Goal: Task Accomplishment & Management: Manage account settings

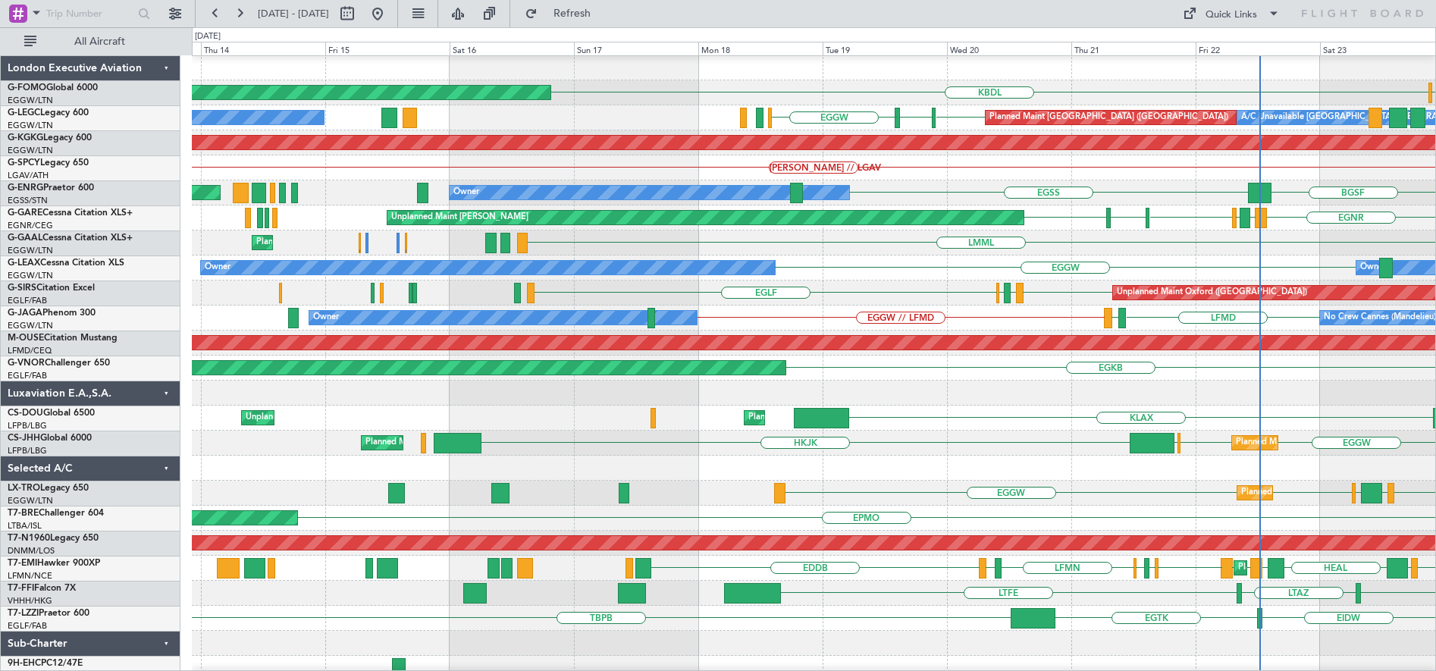
click at [991, 396] on div at bounding box center [813, 393] width 1243 height 25
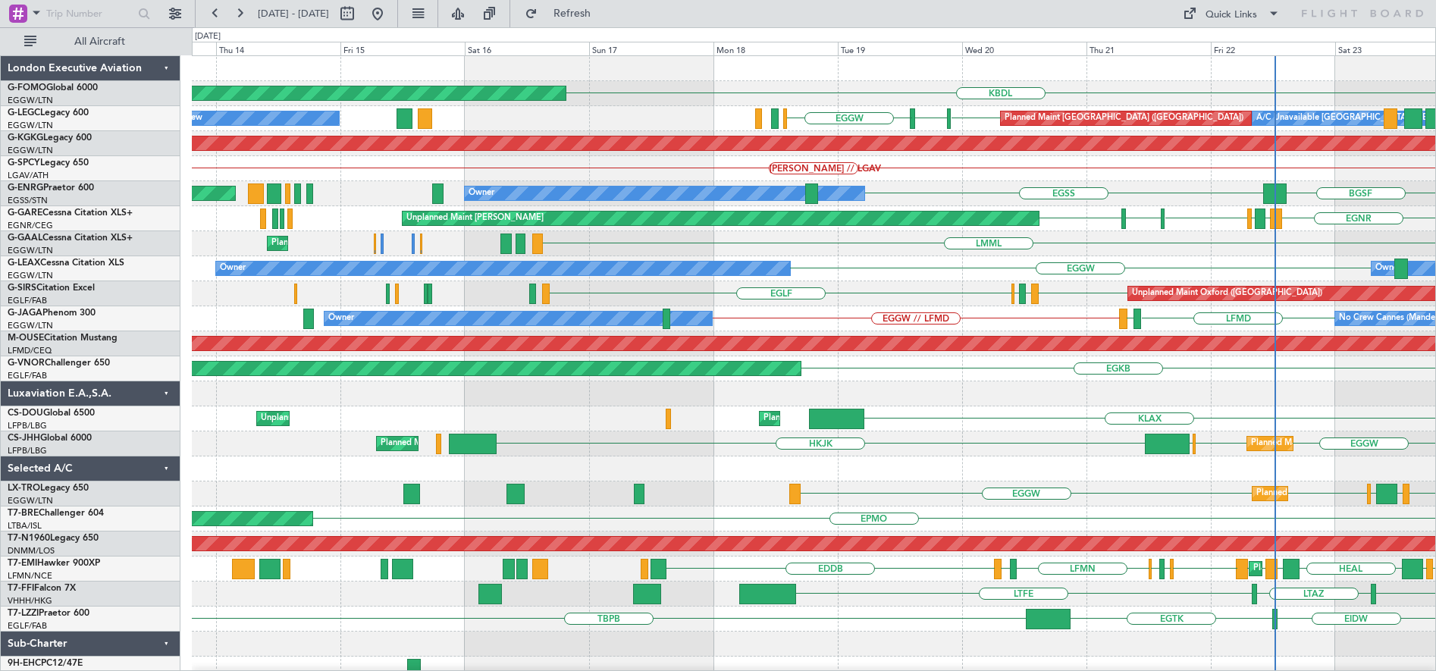
click at [868, 421] on div "KLAX Planned Maint [GEOGRAPHIC_DATA] ([GEOGRAPHIC_DATA]) Unplanned Maint [GEOGR…" at bounding box center [813, 418] width 1243 height 25
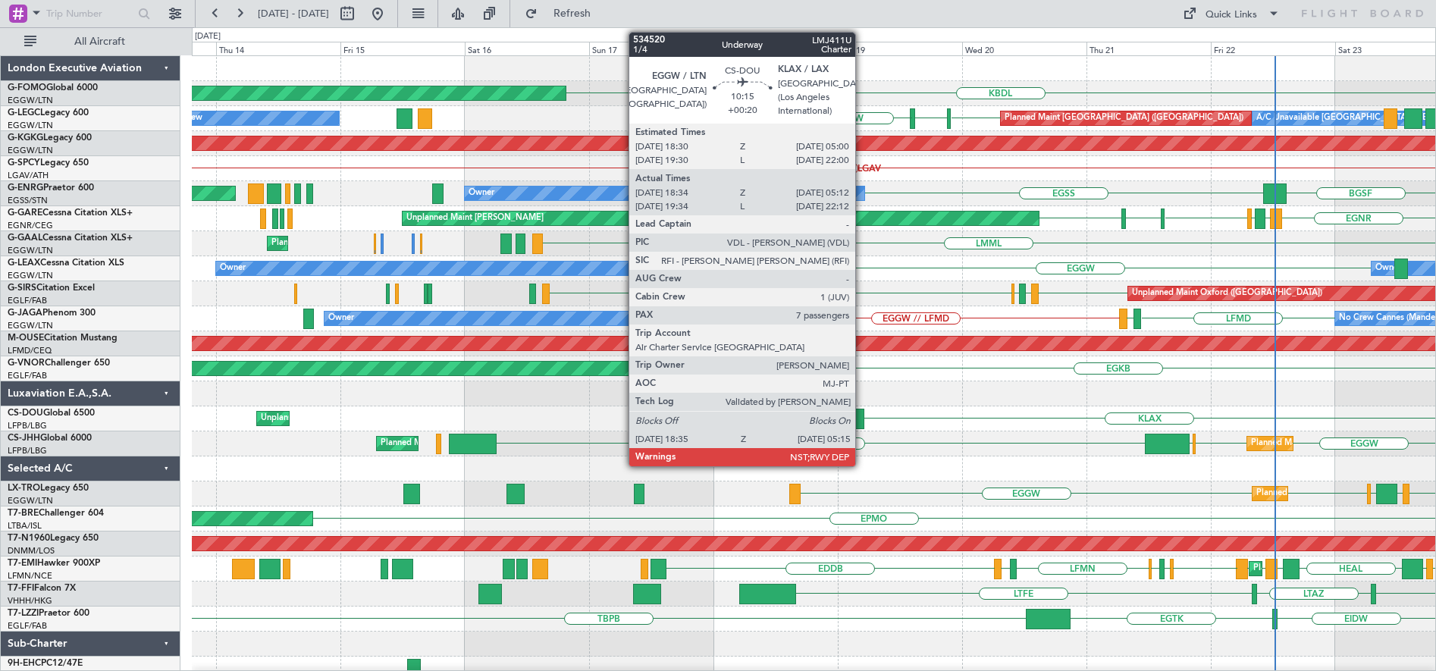
click at [850, 419] on div at bounding box center [836, 419] width 55 height 20
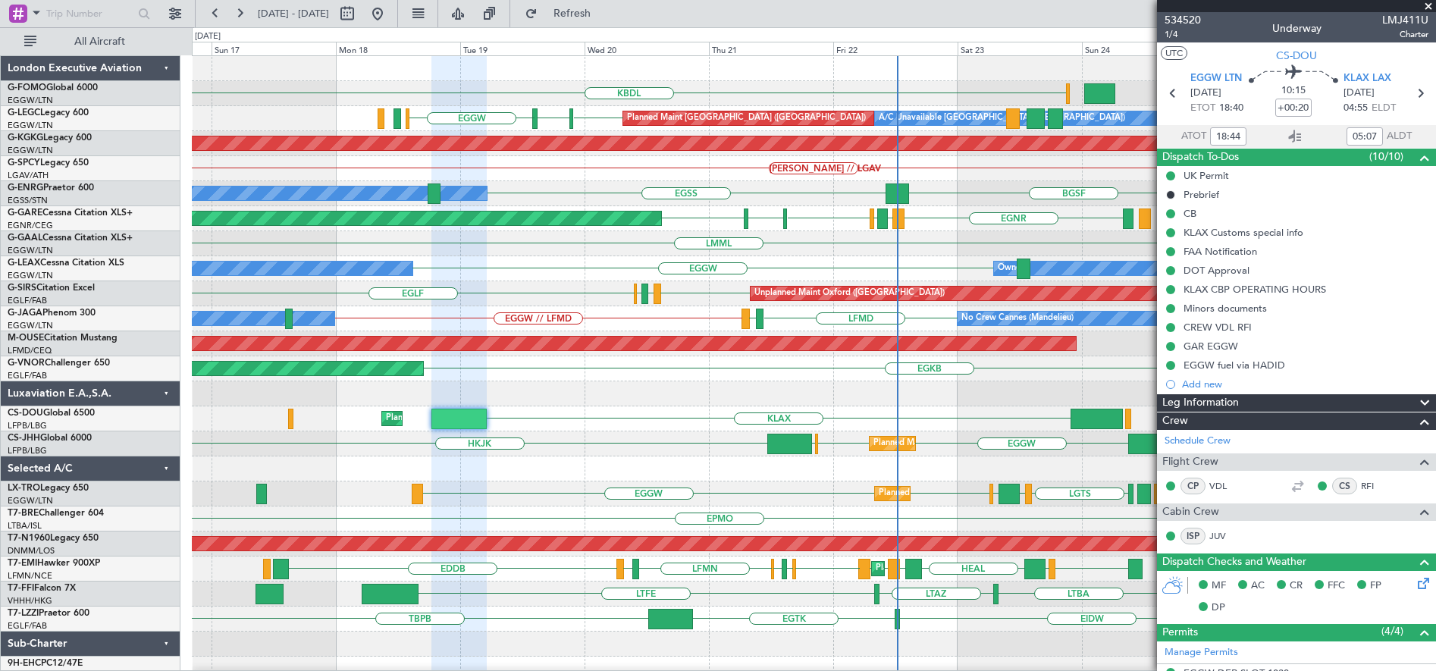
click at [633, 485] on div "KBDL Planned Maint Windsor Locks ([PERSON_NAME] Intl) EGGW EGGW EGCC A/C Unavai…" at bounding box center [813, 393] width 1243 height 675
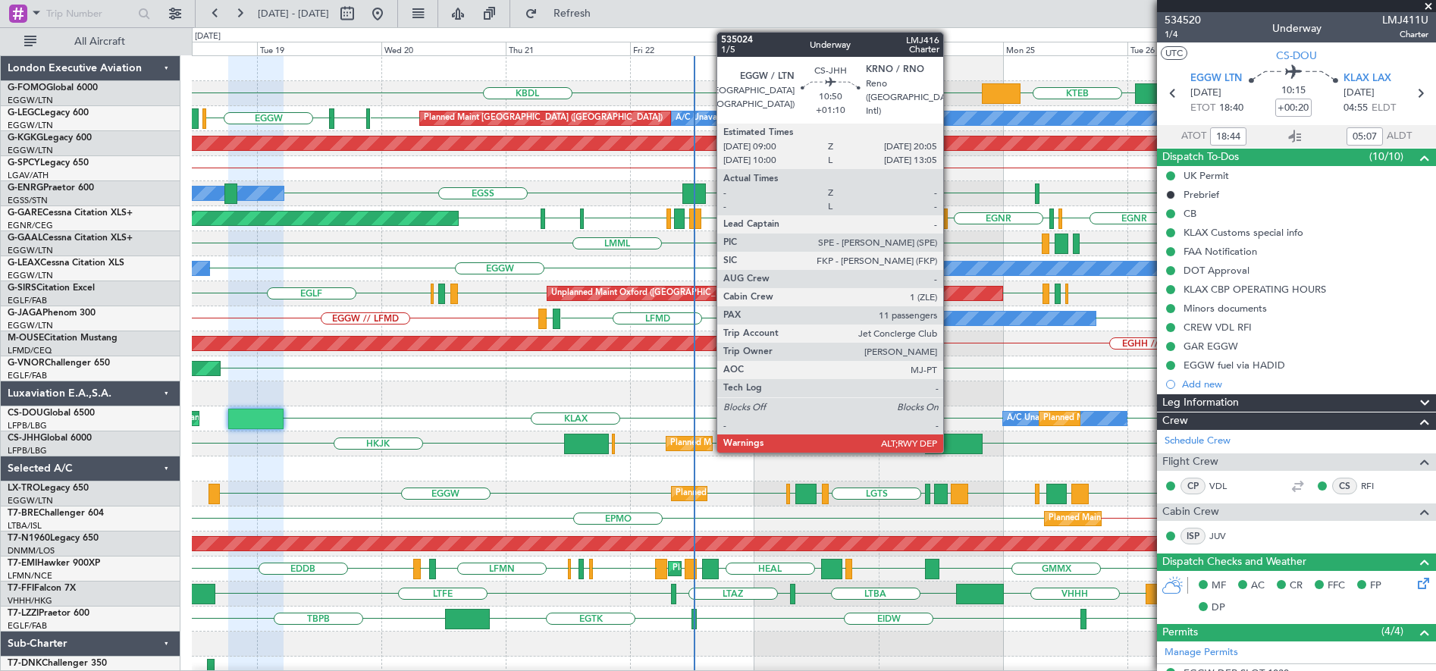
click at [950, 445] on div at bounding box center [954, 444] width 58 height 20
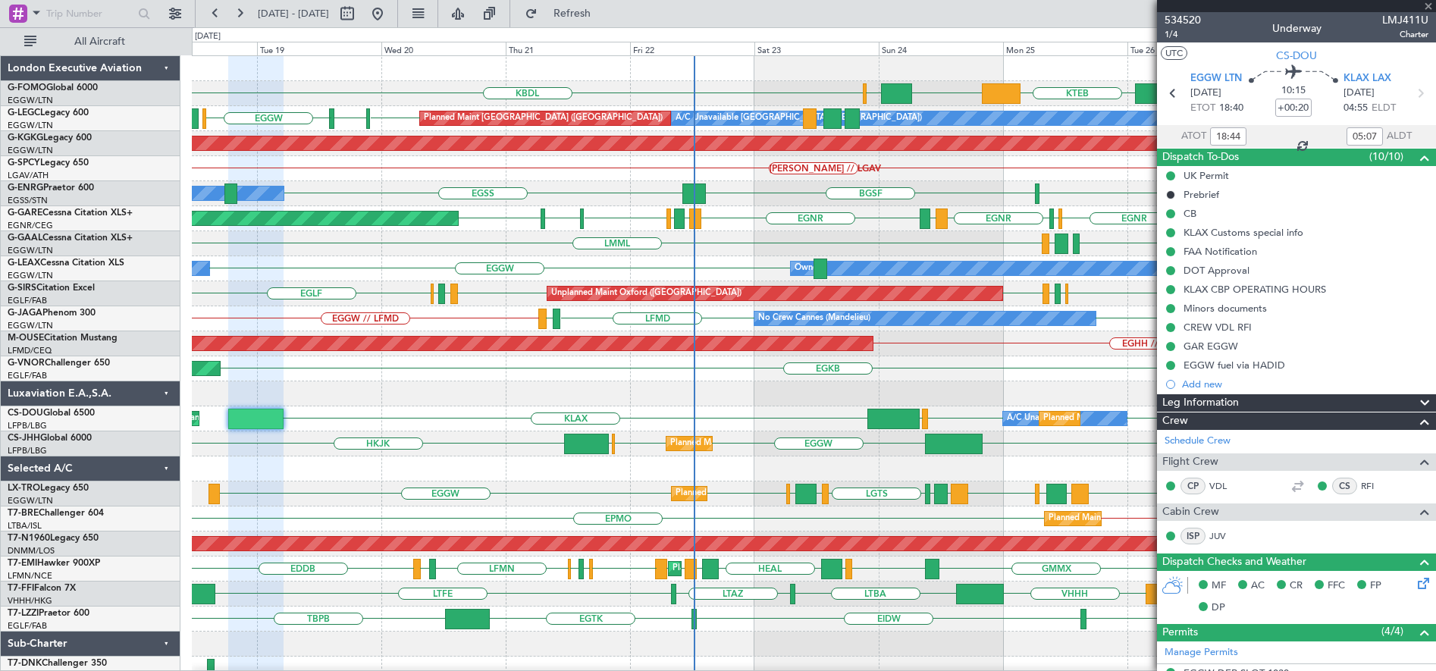
type input "+01:10"
type input "11"
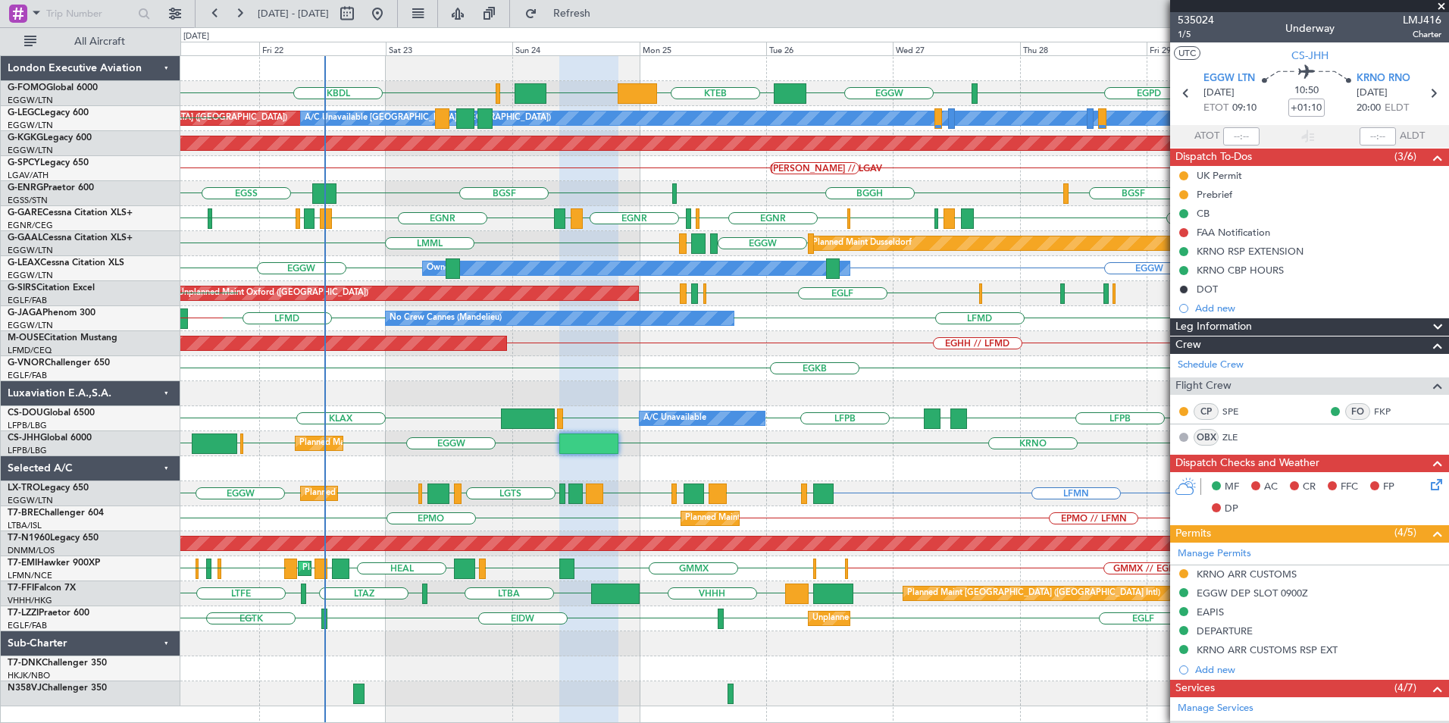
click at [486, 453] on div "EGGW [PERSON_NAME] KBDL EGPD EGGW KTEB Planned Maint [GEOGRAPHIC_DATA] ([GEOGRA…" at bounding box center [814, 381] width 1268 height 650
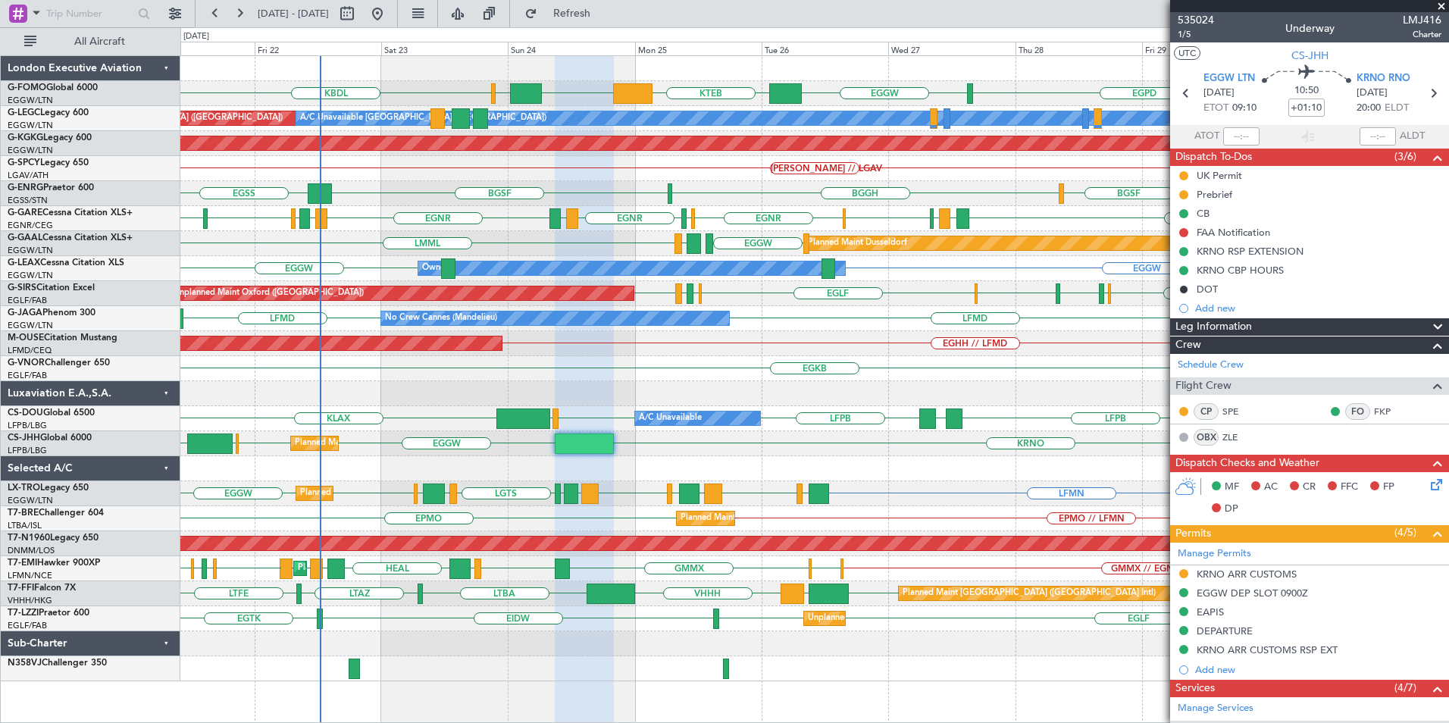
click at [124, 494] on div "EGGW EGGW [PERSON_NAME] KBDL EGPD EGGW KTEB Planned Maint [GEOGRAPHIC_DATA] ([G…" at bounding box center [724, 375] width 1449 height 696
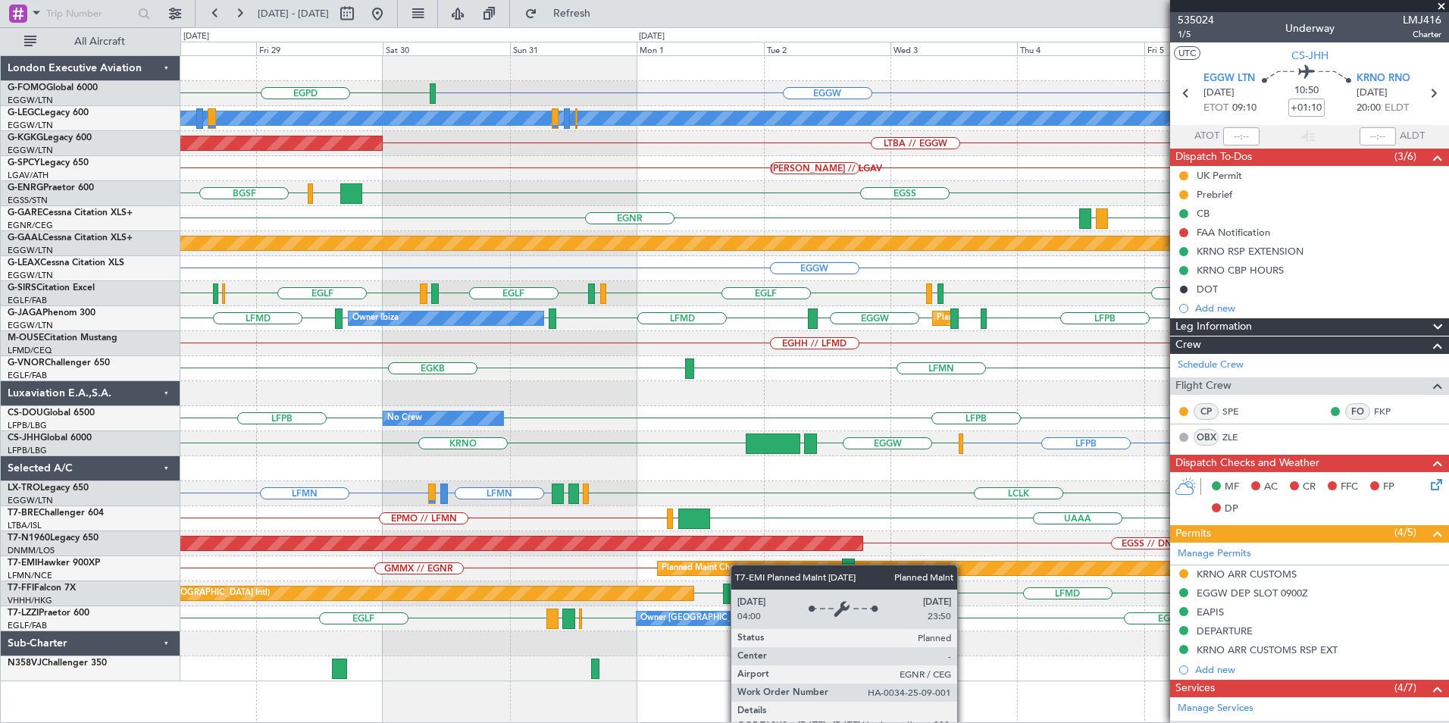
click at [738, 567] on div "EGGW FJDG or EGGW OMDW or EGGW EGPD A/C Unavailable [GEOGRAPHIC_DATA] ([GEOGRAP…" at bounding box center [814, 368] width 1268 height 625
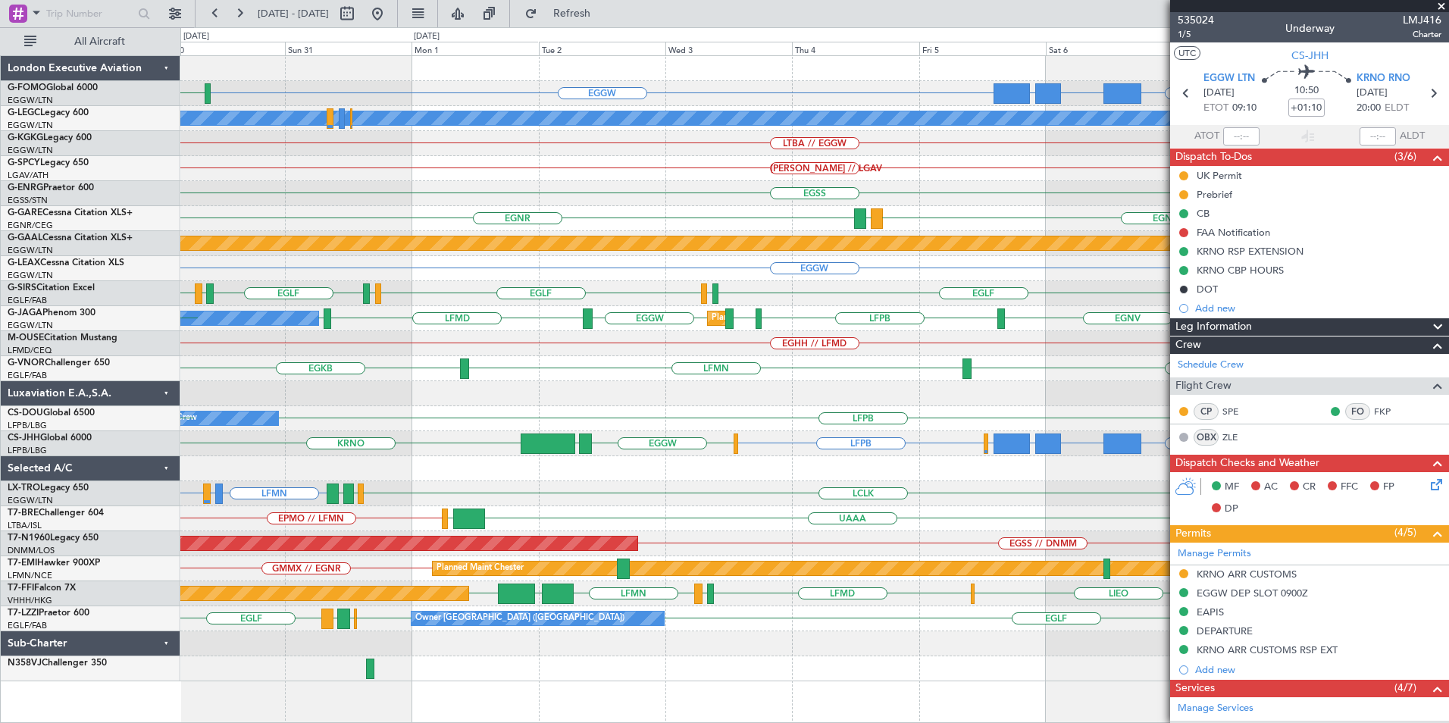
click at [572, 490] on div "EGGW OJAI or EGGW FJDG or EGGW OMDW or EGGW EGPD A/C Unavailable [GEOGRAPHIC_DA…" at bounding box center [814, 368] width 1268 height 625
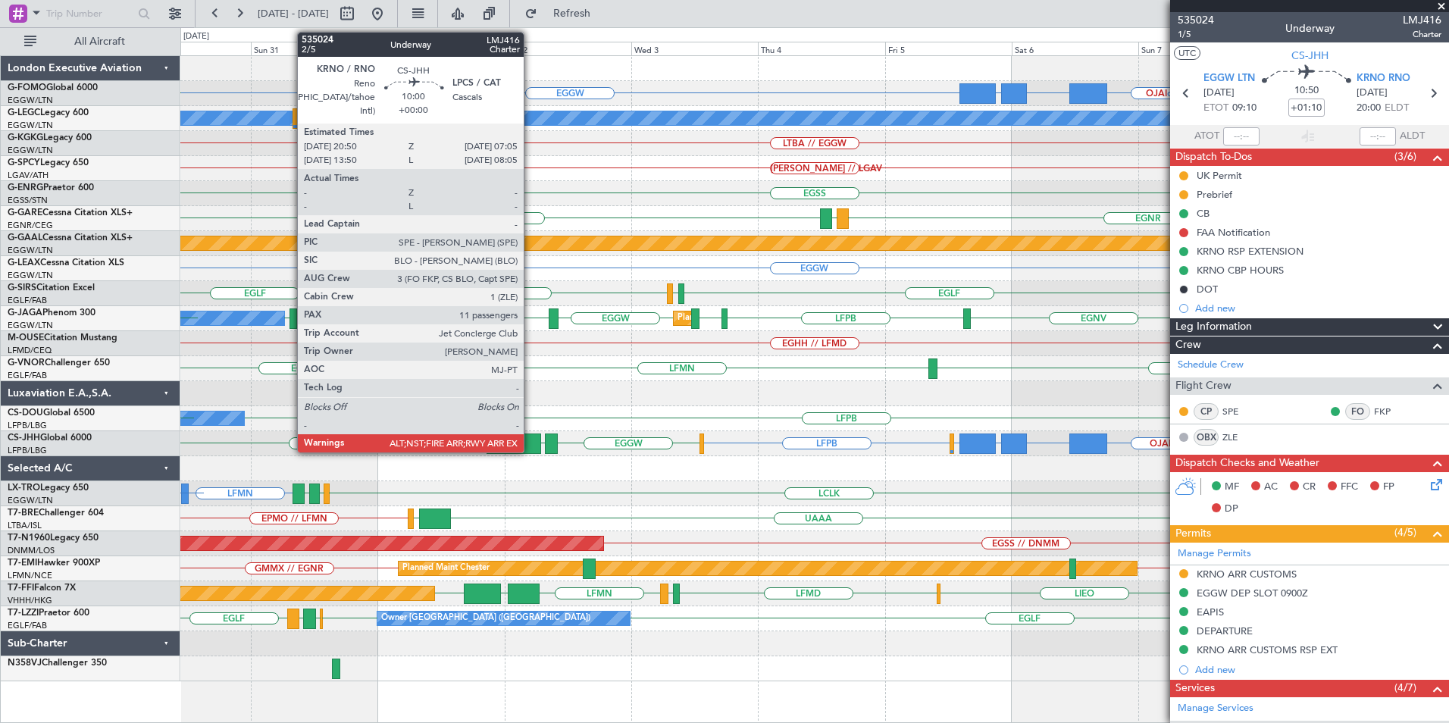
click at [528, 443] on div at bounding box center [514, 444] width 55 height 20
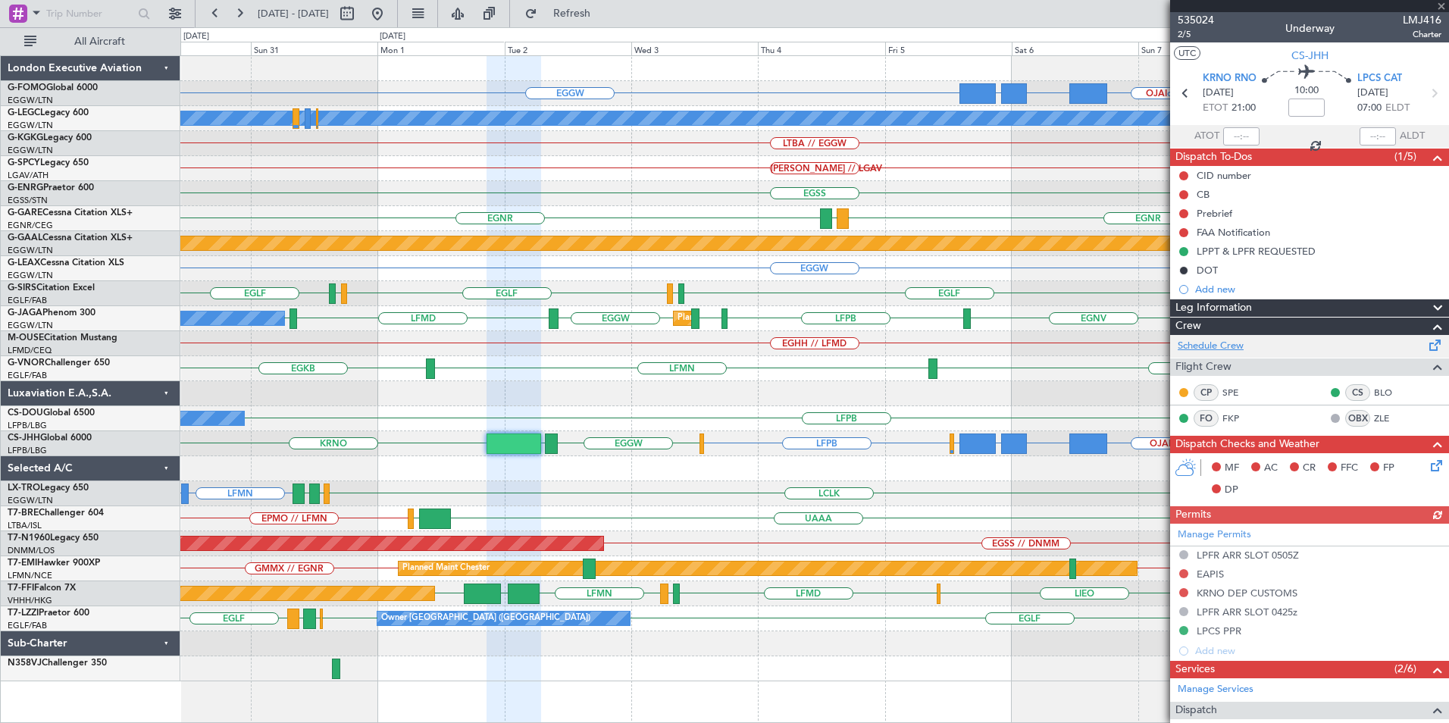
click at [1200, 349] on link "Schedule Crew" at bounding box center [1211, 346] width 66 height 15
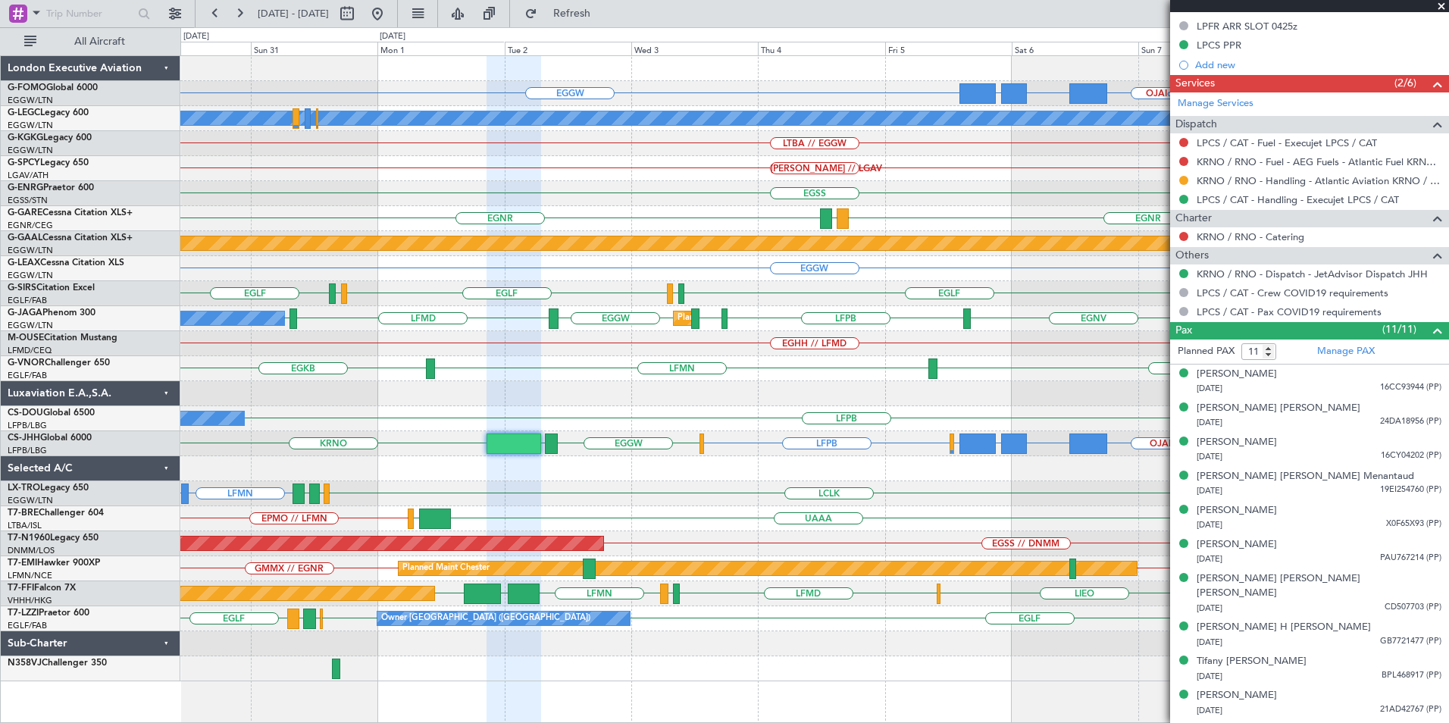
scroll to position [602, 0]
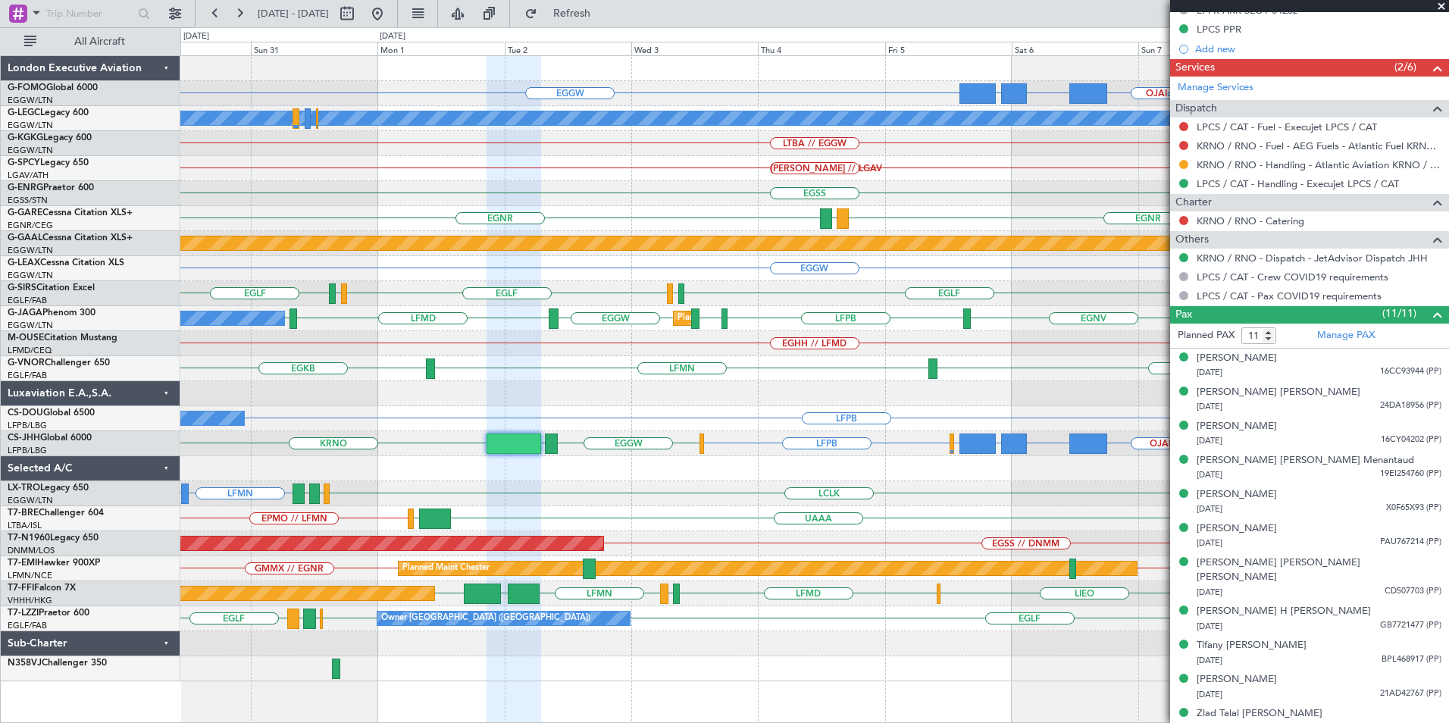
click at [865, 434] on div "LFPB EGGW or LFPB OJAI or LFPB FJDG or LFPB OMDW or LFPB EGGW or LFPB LFPB EGGW…" at bounding box center [814, 443] width 1268 height 25
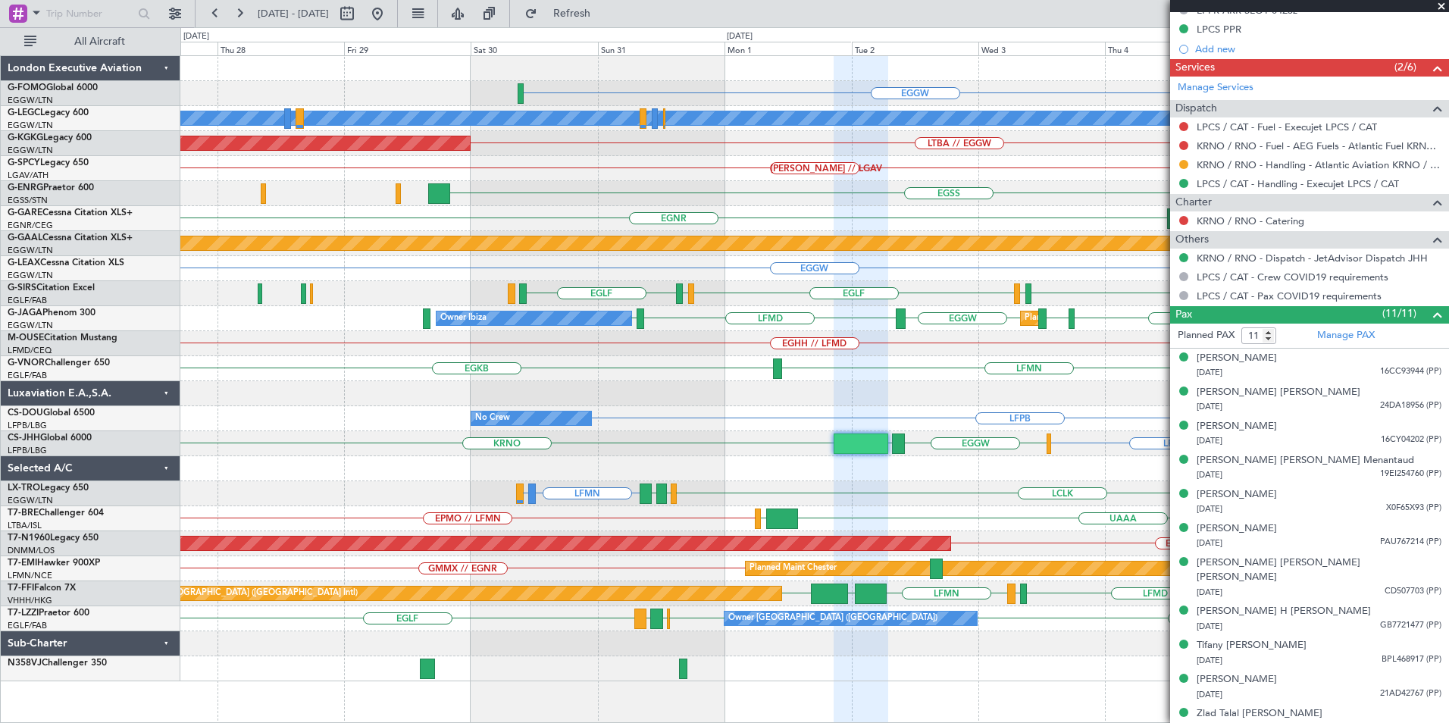
click at [1017, 476] on div "EGGW FJDG or EGGW OMDW or EGGW OJAI or EGGW EGGW A/C Unavailable [GEOGRAPHIC_DA…" at bounding box center [814, 368] width 1268 height 625
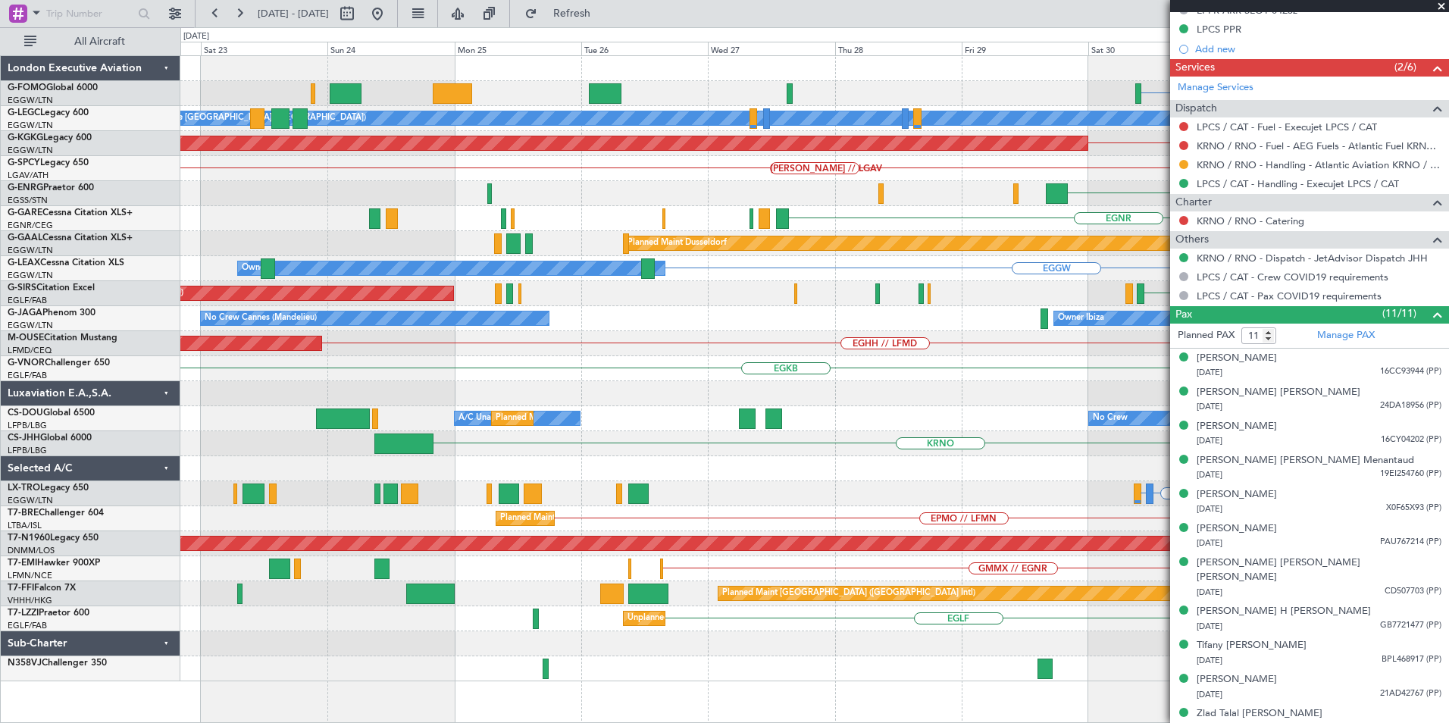
click at [857, 447] on div "EGGW A/C Unavailable [GEOGRAPHIC_DATA] ([GEOGRAPHIC_DATA]) Planned Maint [GEOGR…" at bounding box center [814, 368] width 1268 height 625
click at [1080, 431] on div "EGGW A/C Unavailable [GEOGRAPHIC_DATA] ([GEOGRAPHIC_DATA]) Planned Maint [GEOGR…" at bounding box center [814, 368] width 1268 height 625
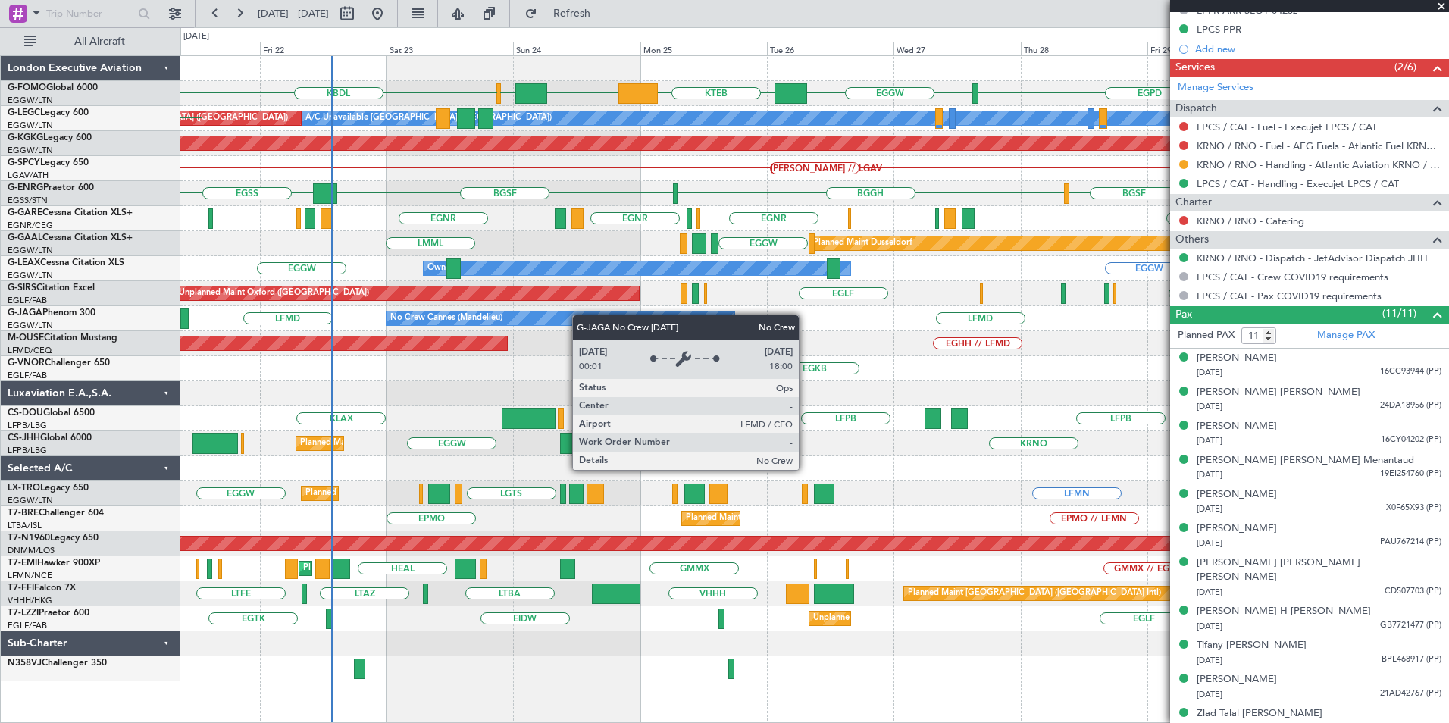
click at [549, 320] on div "EGPD EGGW KTEB EGGW [PERSON_NAME] KBDL A/C Unavailable [GEOGRAPHIC_DATA] ([GEOG…" at bounding box center [814, 368] width 1268 height 625
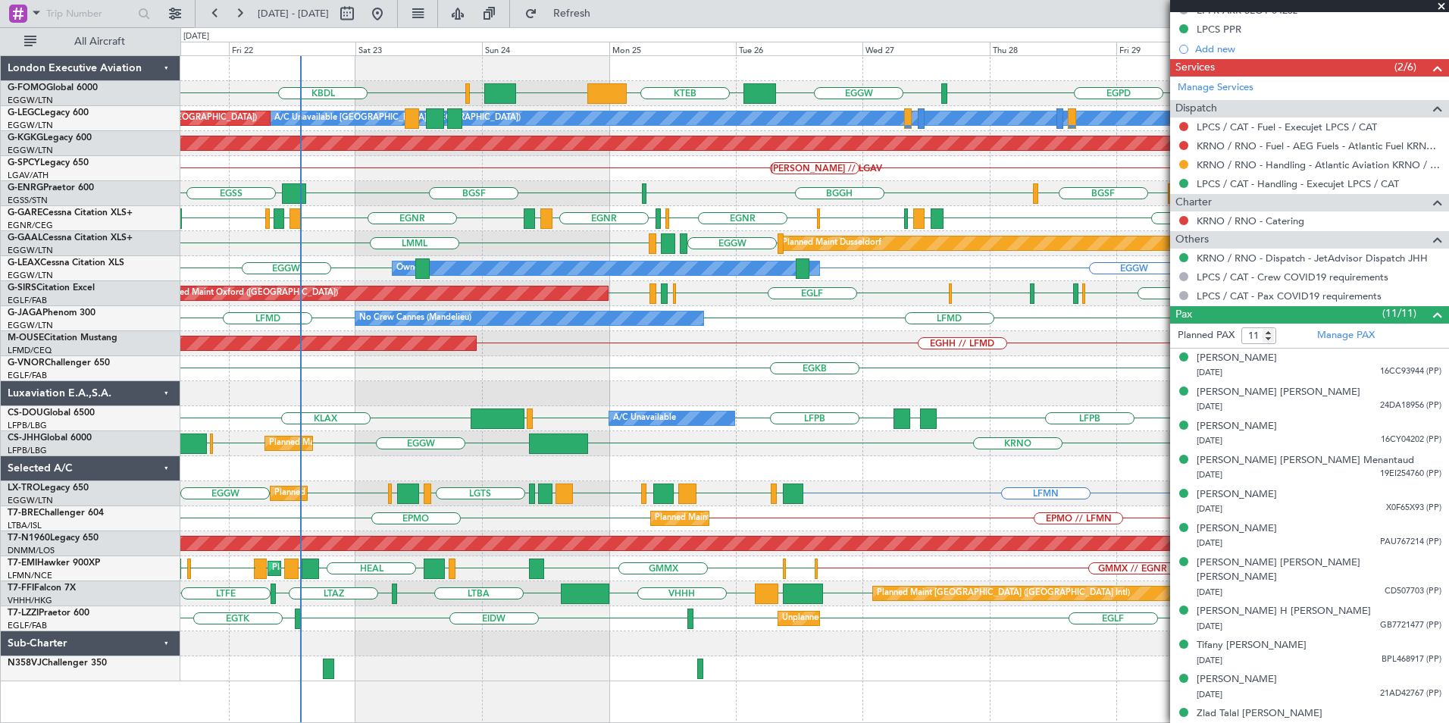
drag, startPoint x: 1442, startPoint y: 5, endPoint x: 1420, endPoint y: 17, distance: 25.1
click at [1442, 5] on span at bounding box center [1441, 7] width 15 height 14
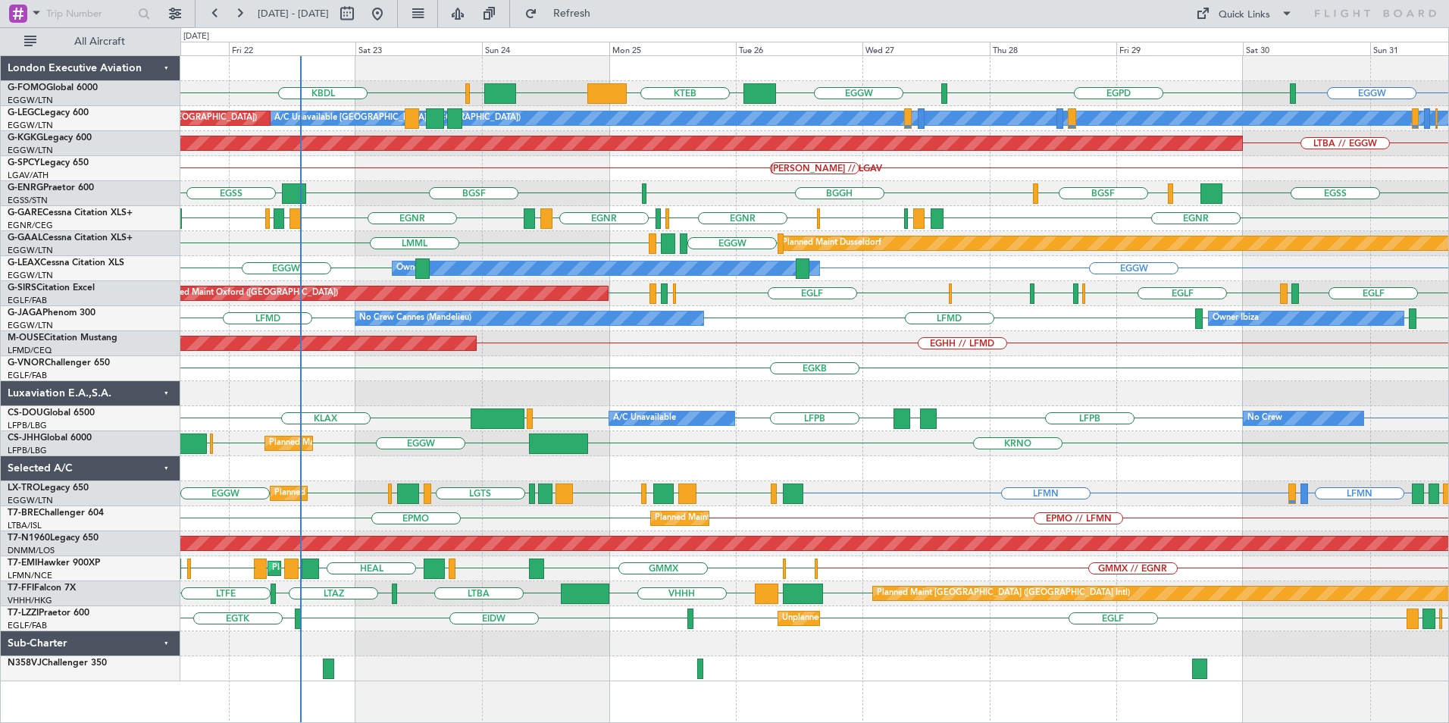
type input "0"
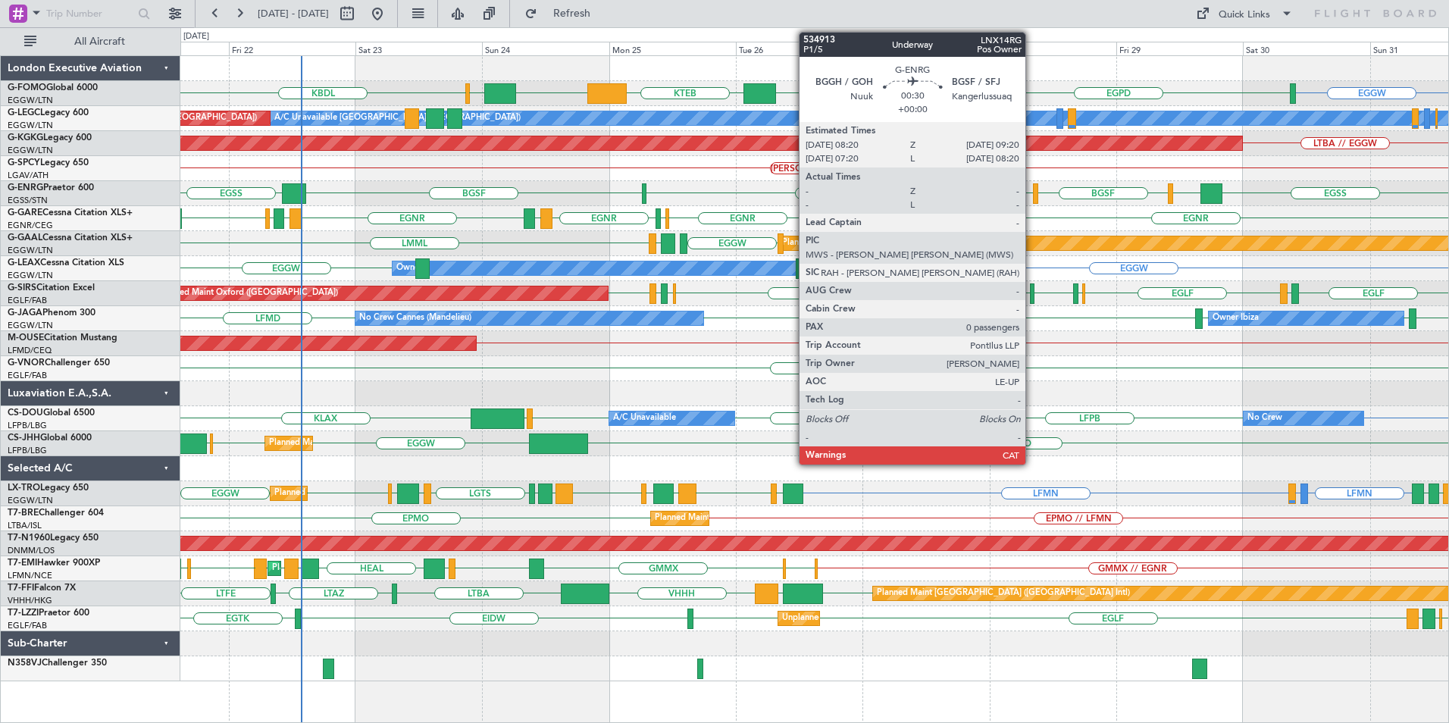
click at [1033, 196] on div at bounding box center [1035, 193] width 5 height 20
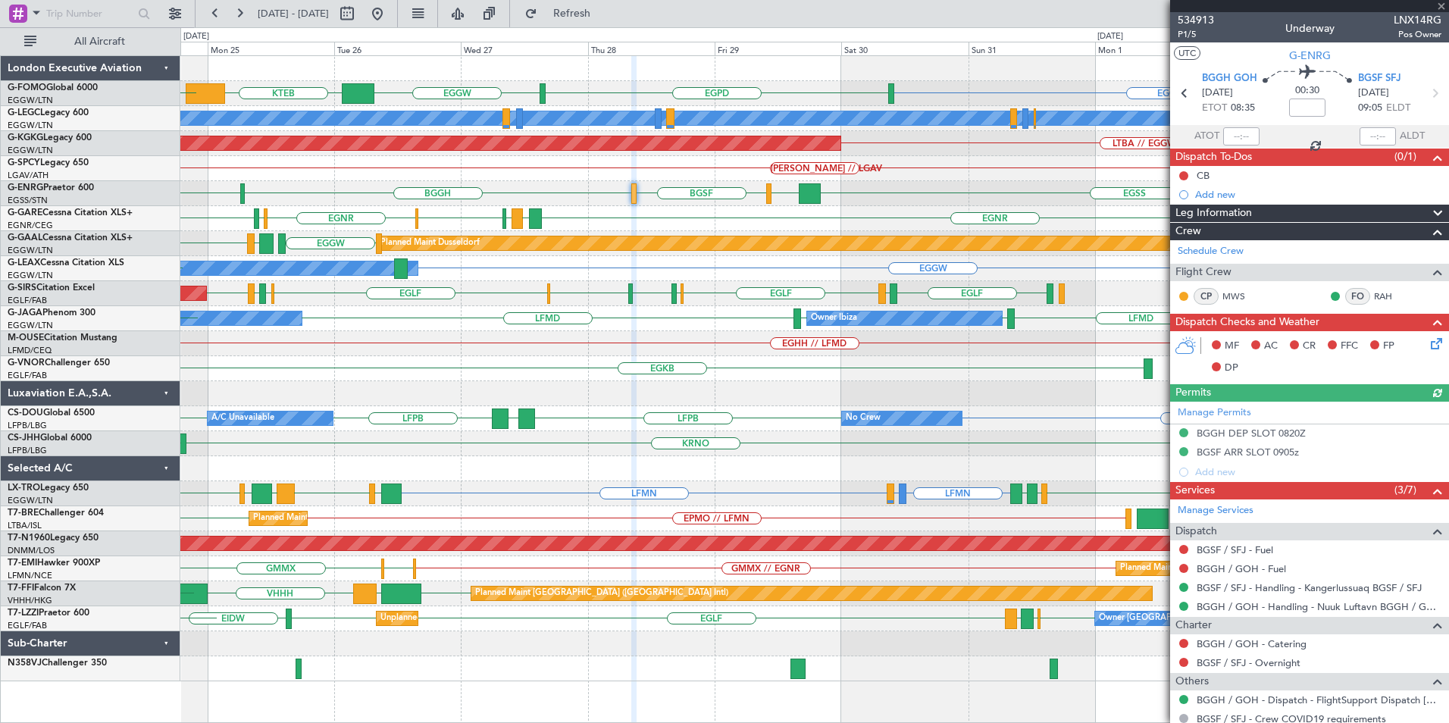
click at [715, 447] on div "EGGW EGPD EGGW KTEB EGGW [PERSON_NAME] KBDL A/C Unavailable [GEOGRAPHIC_DATA] (…" at bounding box center [814, 368] width 1268 height 625
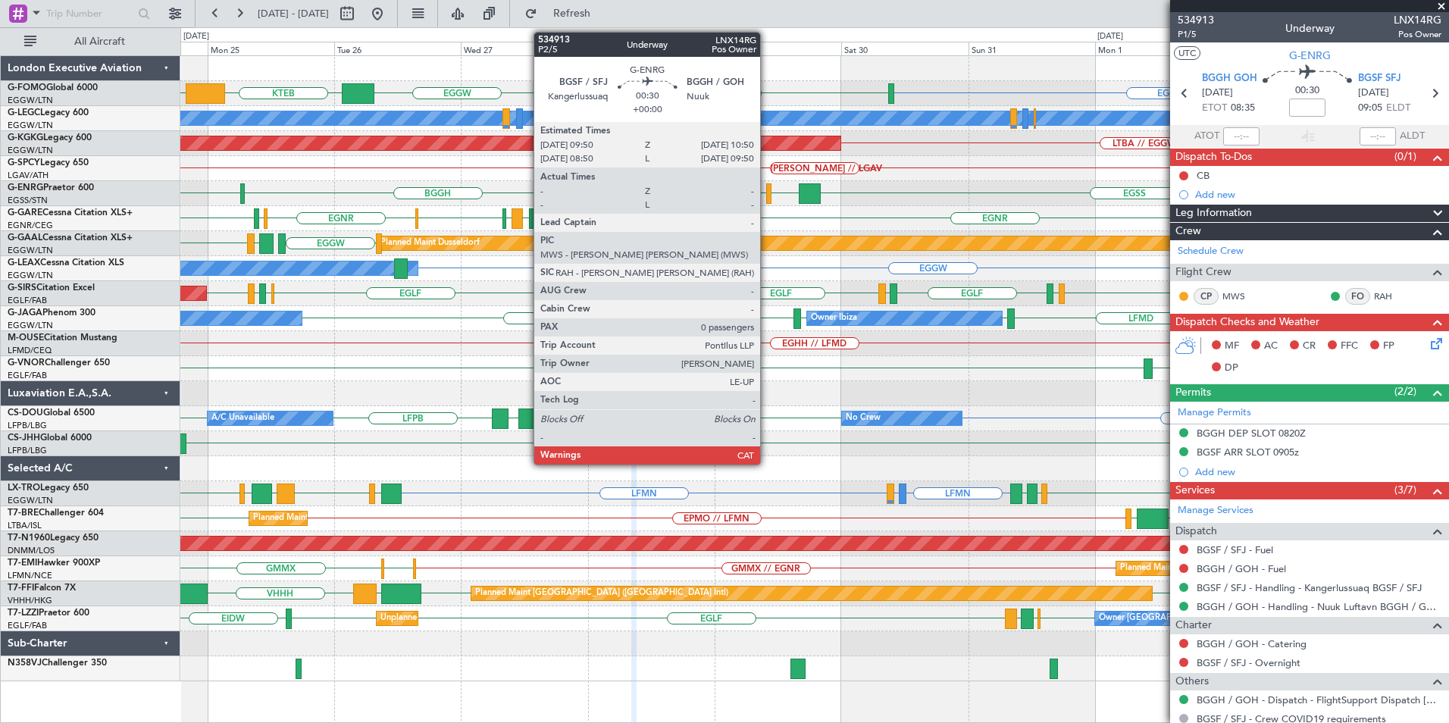
click at [767, 196] on div at bounding box center [768, 193] width 5 height 20
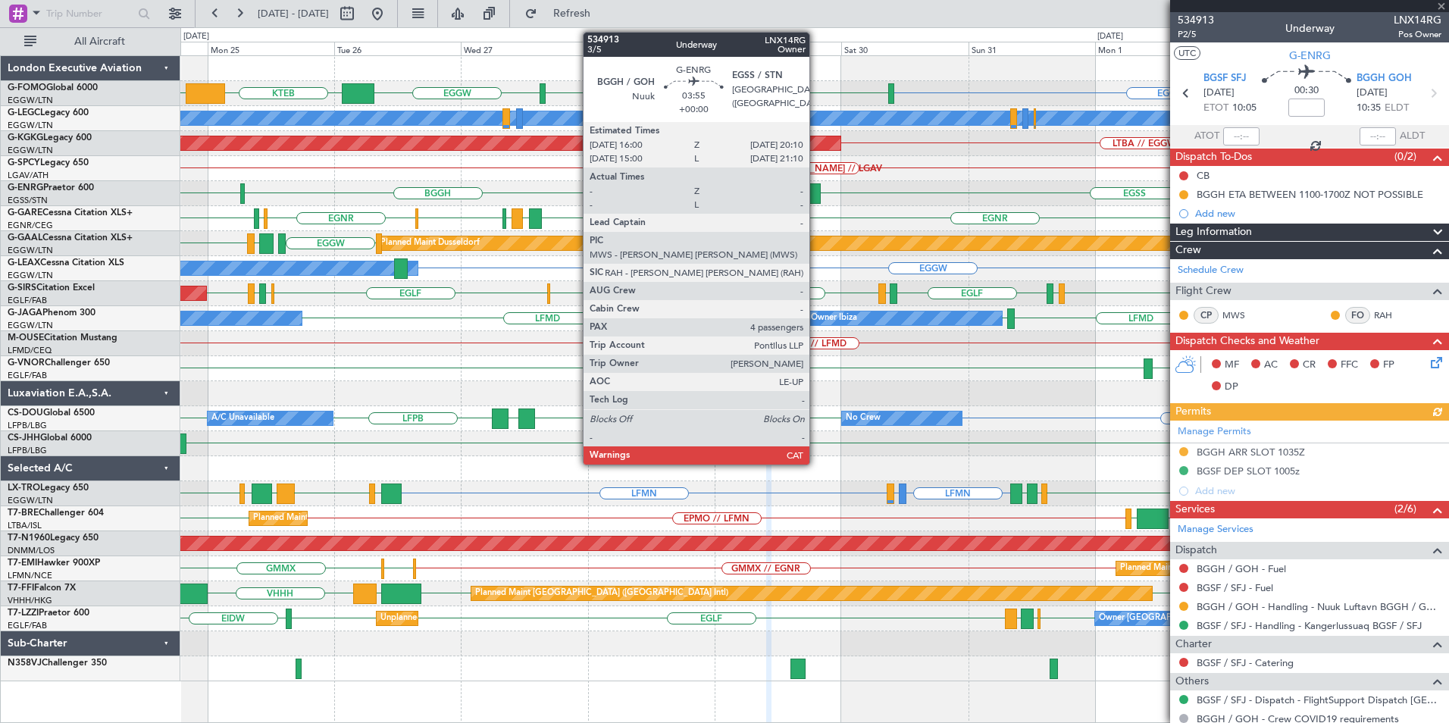
click at [800, 189] on div at bounding box center [810, 193] width 23 height 20
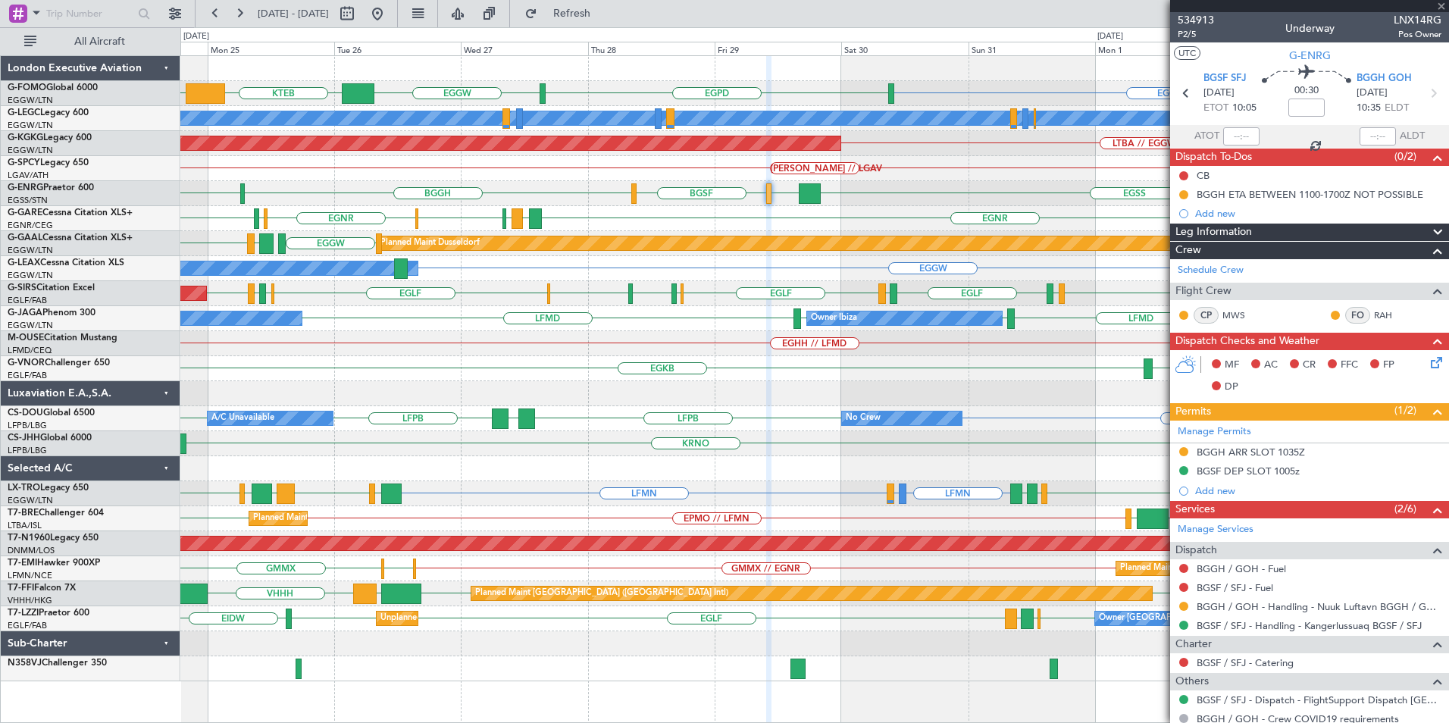
type input "4"
